Goal: Information Seeking & Learning: Learn about a topic

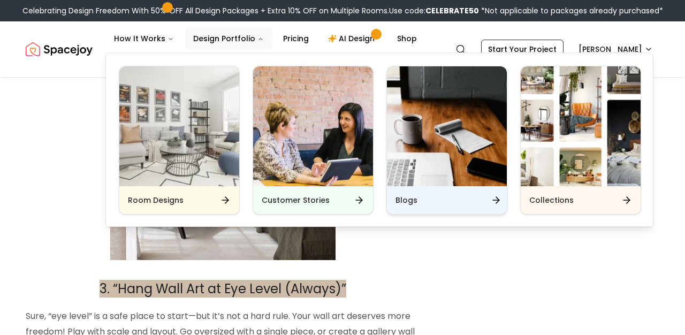
click at [423, 184] on img "Main" at bounding box center [447, 126] width 120 height 120
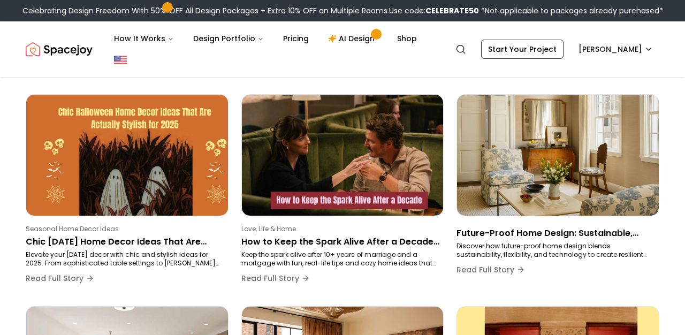
scroll to position [98, 0]
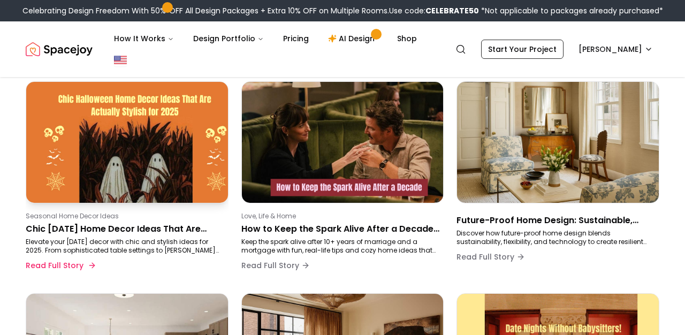
click at [182, 238] on p "Elevate your [DATE] decor with chic and stylish ideas for 2025. From sophistica…" at bounding box center [125, 246] width 199 height 17
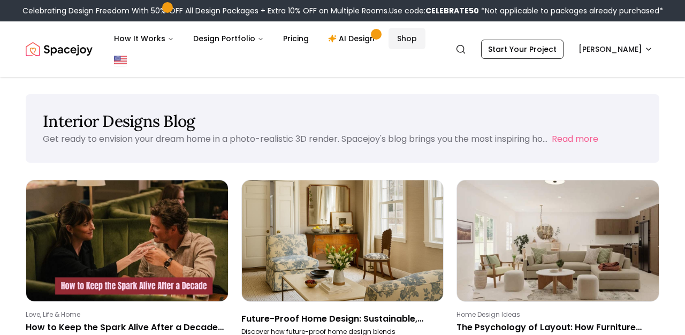
click at [410, 39] on link "Shop" at bounding box center [407, 38] width 37 height 21
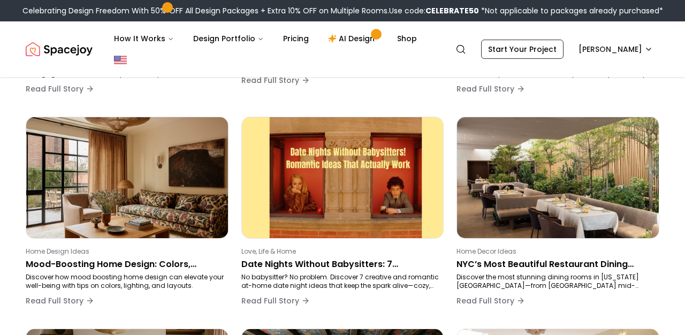
scroll to position [290, 0]
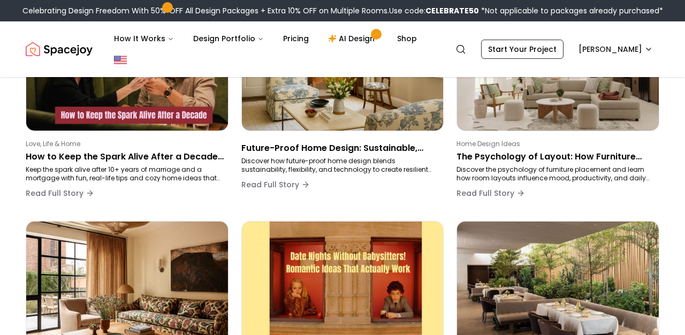
scroll to position [172, 0]
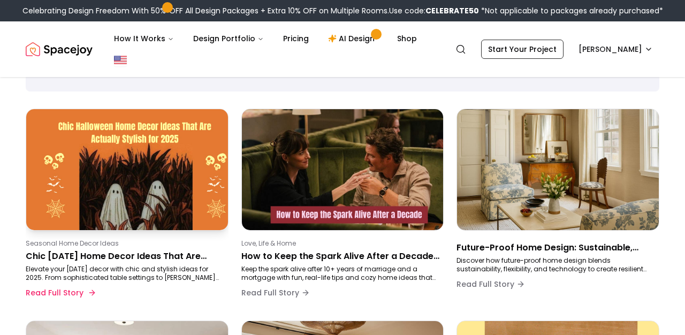
click at [121, 263] on div "Seasonal Home Decor Ideas Chic Halloween Home Decor Ideas That Are Actually Sty…" at bounding box center [125, 271] width 199 height 64
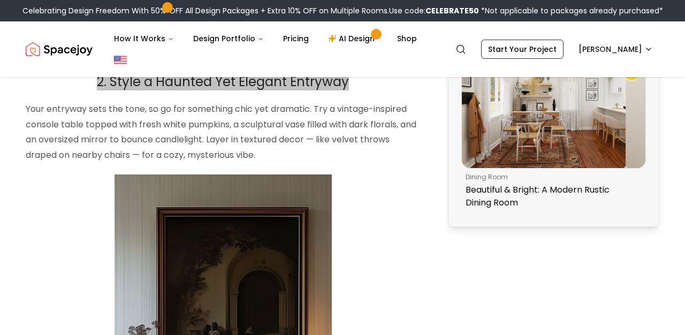
scroll to position [960, 0]
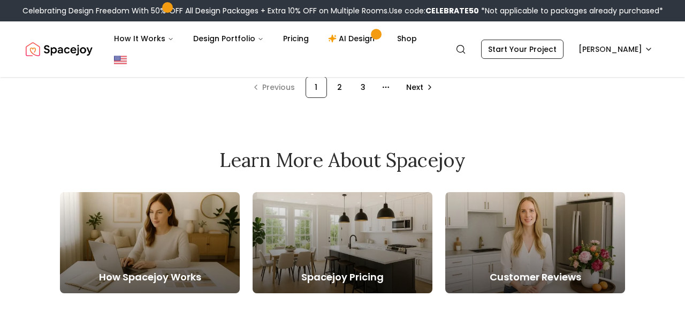
scroll to position [103, 0]
